Goal: Navigation & Orientation: Find specific page/section

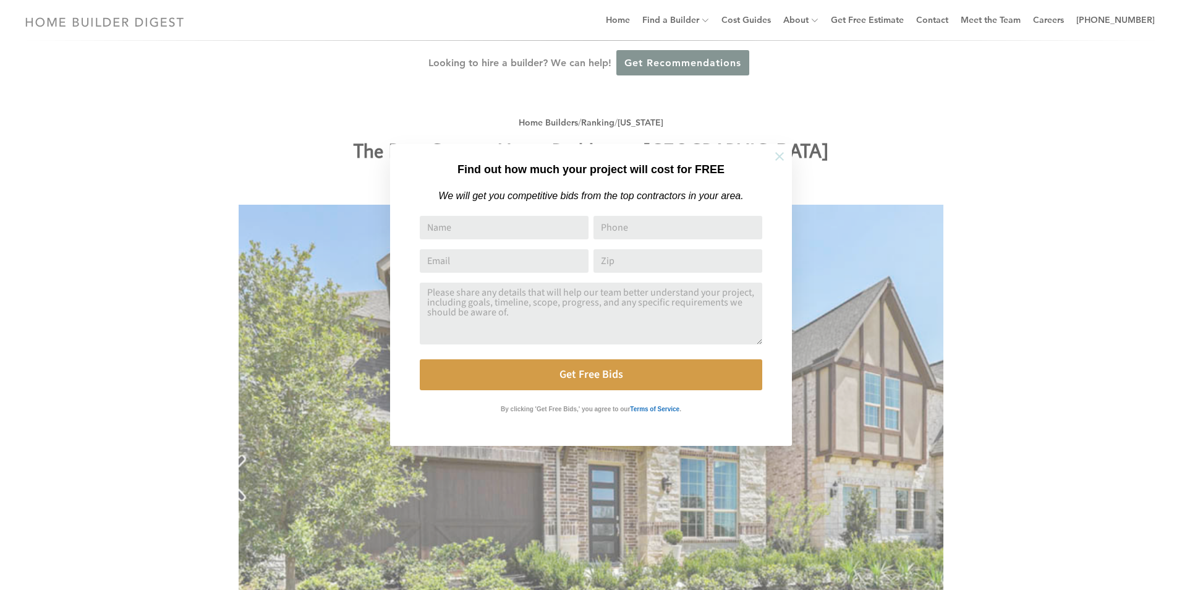
click at [775, 154] on icon at bounding box center [779, 157] width 14 height 14
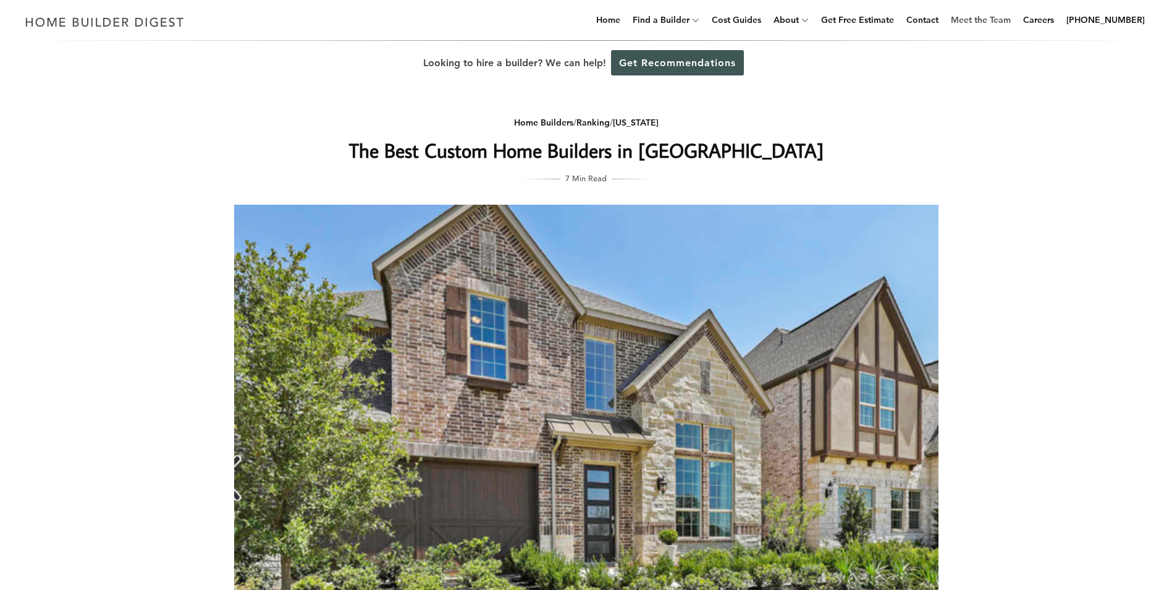
click at [988, 20] on link "Meet the Team" at bounding box center [981, 20] width 70 height 40
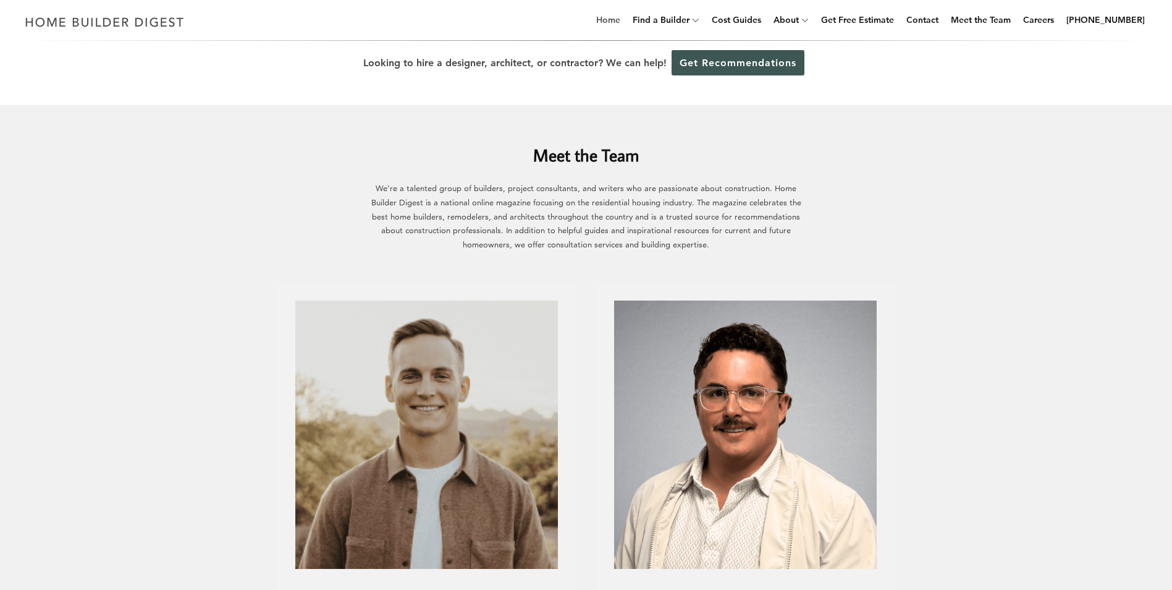
click at [625, 16] on link "Home" at bounding box center [608, 20] width 34 height 40
